Goal: Navigation & Orientation: Go to known website

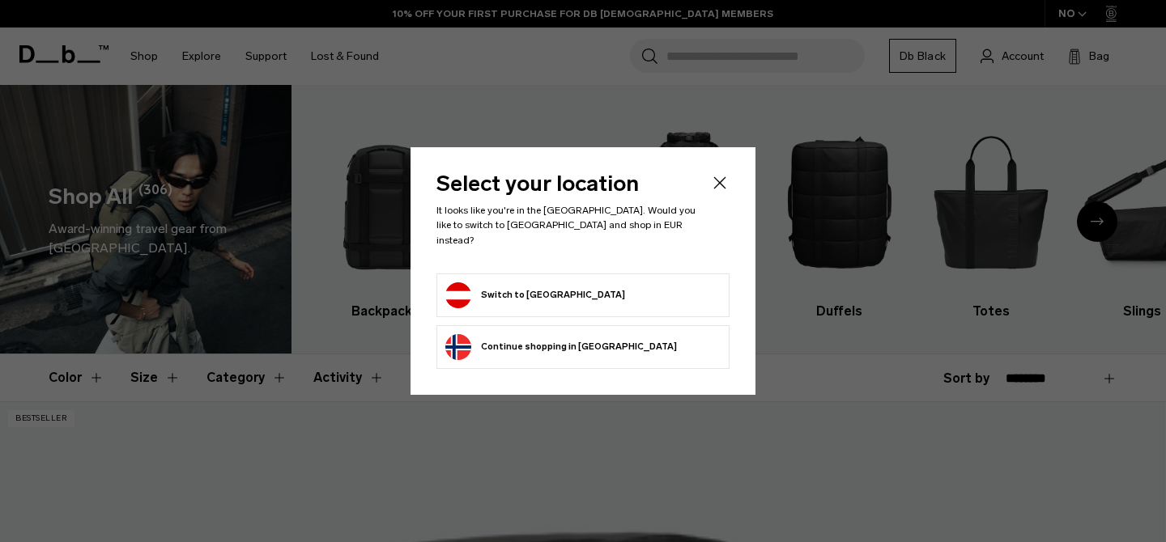
click at [0, 0] on div "In order to optimize and continuously improve the website for you, we use cooki…" at bounding box center [0, 0] width 0 height 0
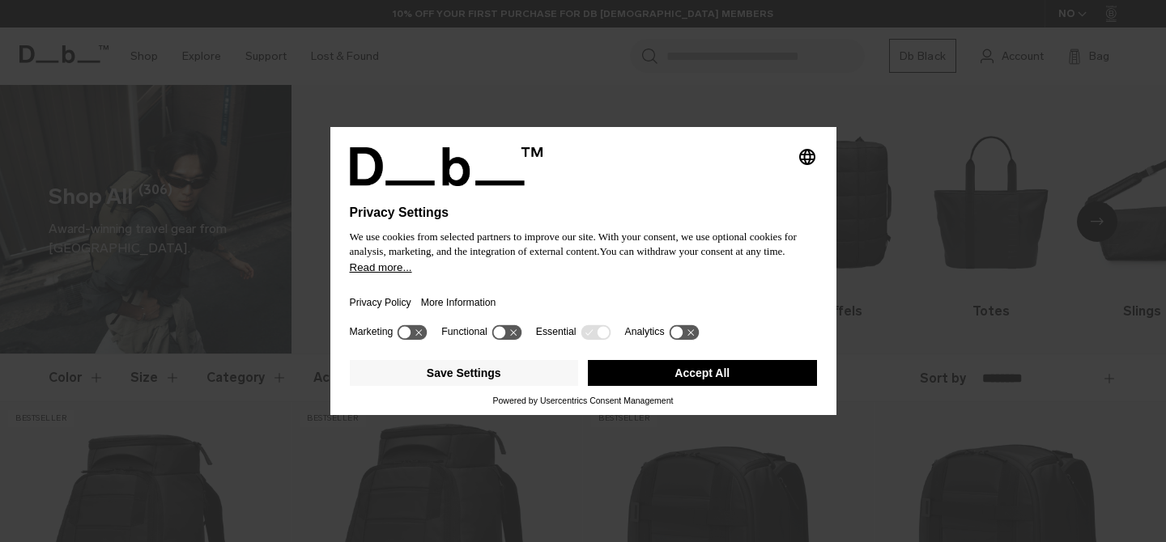
click at [715, 385] on button "Accept All" at bounding box center [702, 373] width 229 height 26
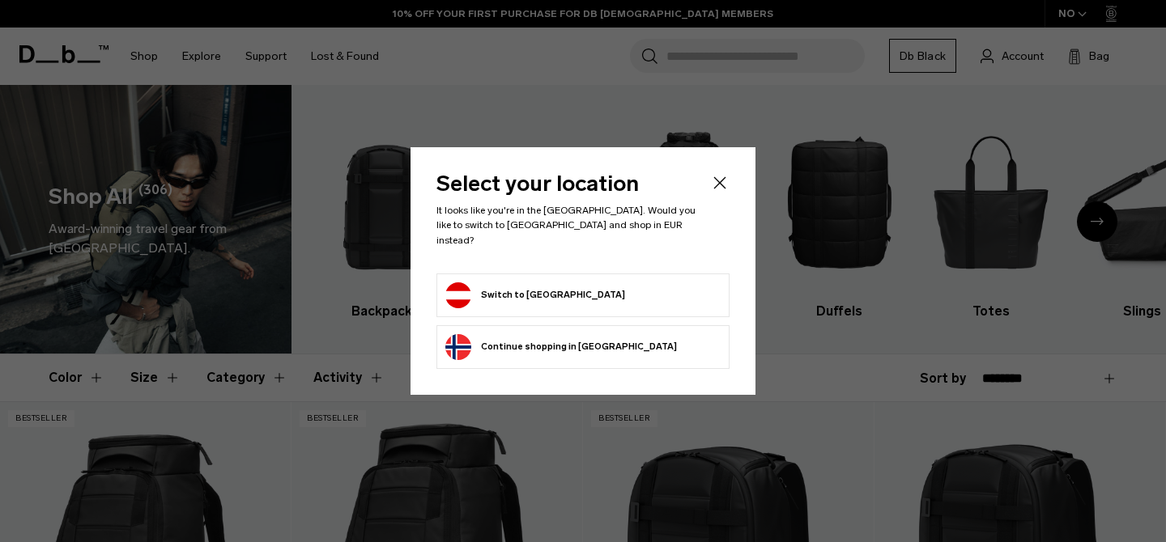
click at [659, 287] on form "Switch to [GEOGRAPHIC_DATA]" at bounding box center [582, 296] width 275 height 26
click at [483, 283] on button "Switch to [GEOGRAPHIC_DATA]" at bounding box center [535, 296] width 180 height 26
click at [505, 285] on button "Switch to [GEOGRAPHIC_DATA]" at bounding box center [535, 296] width 180 height 26
